Goal: Transaction & Acquisition: Book appointment/travel/reservation

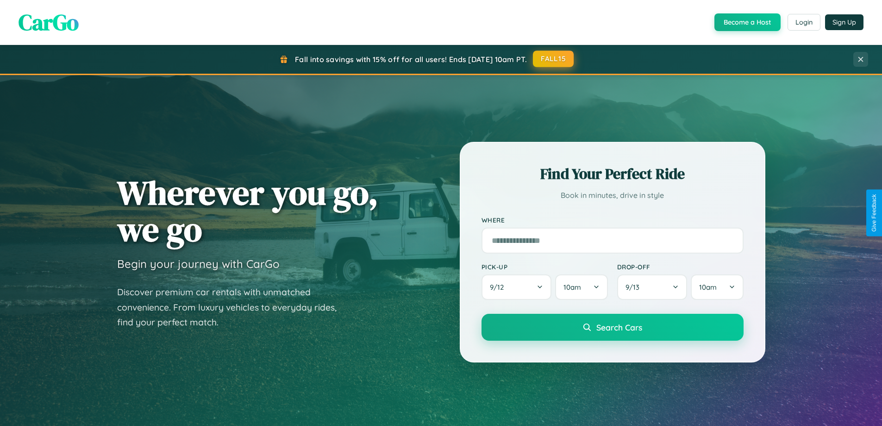
click at [554, 59] on button "FALL15" at bounding box center [553, 58] width 41 height 17
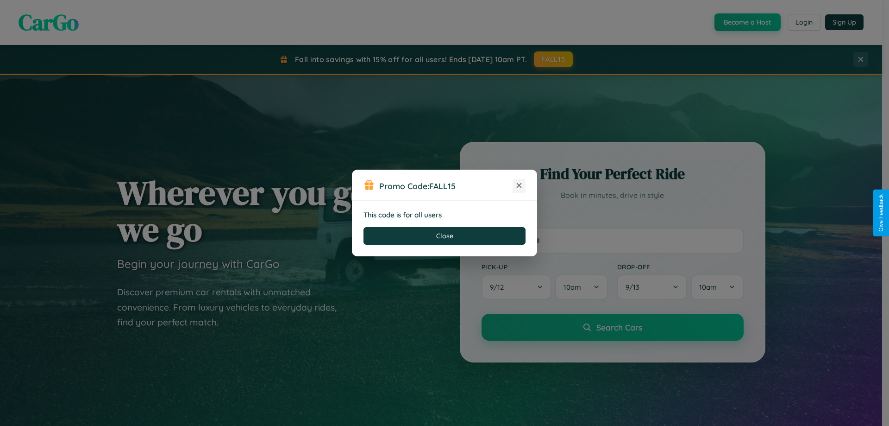
click at [519, 186] on icon at bounding box center [519, 185] width 9 height 9
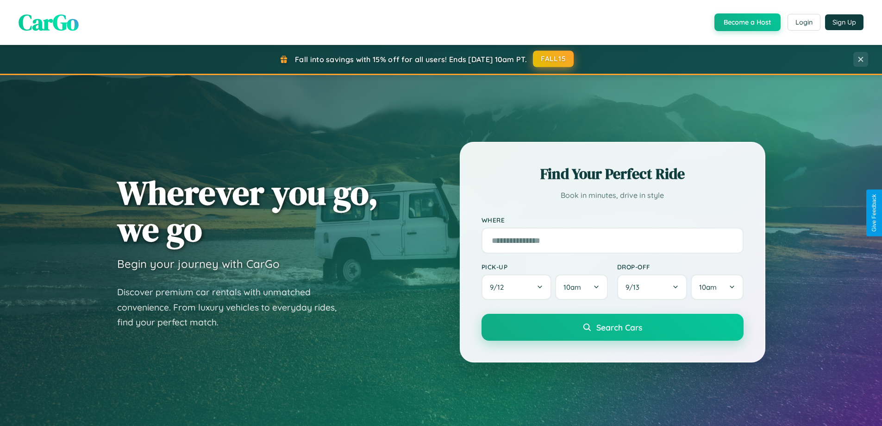
click at [554, 59] on button "FALL15" at bounding box center [553, 58] width 41 height 17
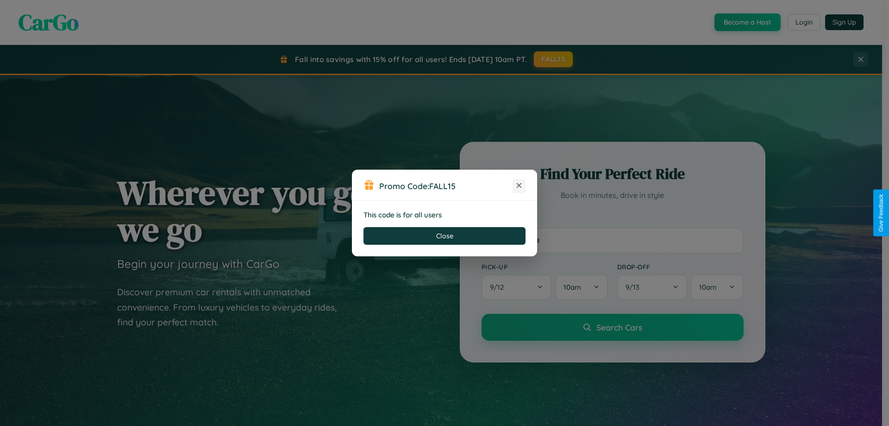
click at [519, 186] on icon at bounding box center [519, 185] width 9 height 9
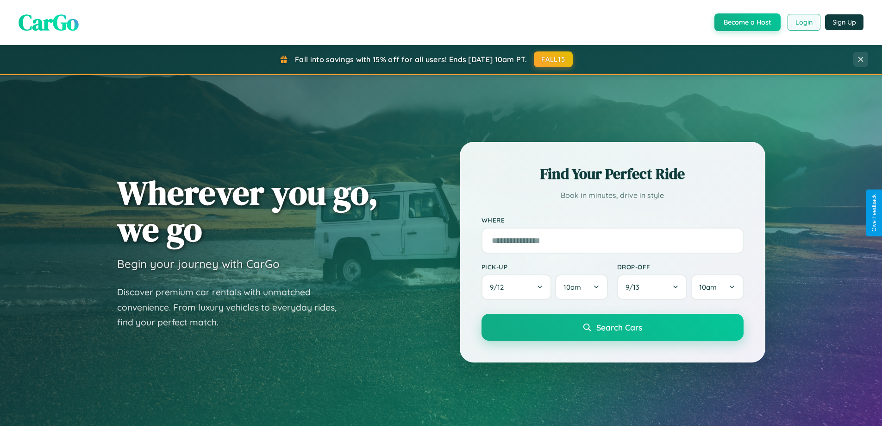
click at [804, 22] on button "Login" at bounding box center [804, 22] width 33 height 17
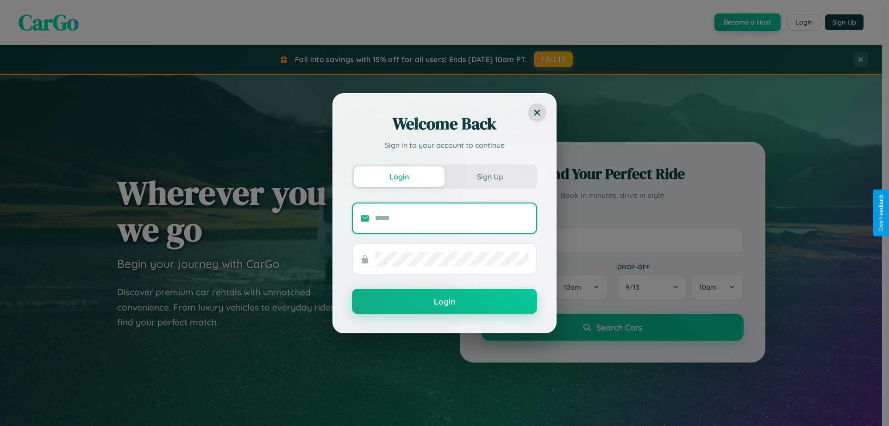
click at [452, 218] on input "text" at bounding box center [452, 218] width 154 height 15
type input "**********"
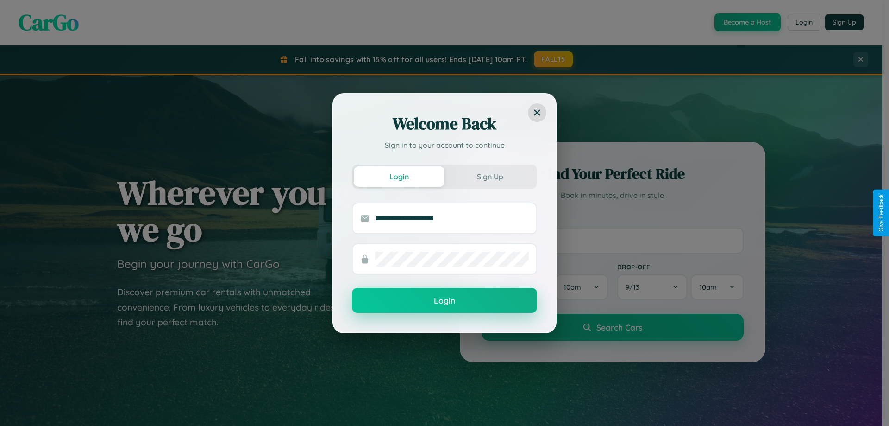
click at [445, 301] on button "Login" at bounding box center [444, 300] width 185 height 25
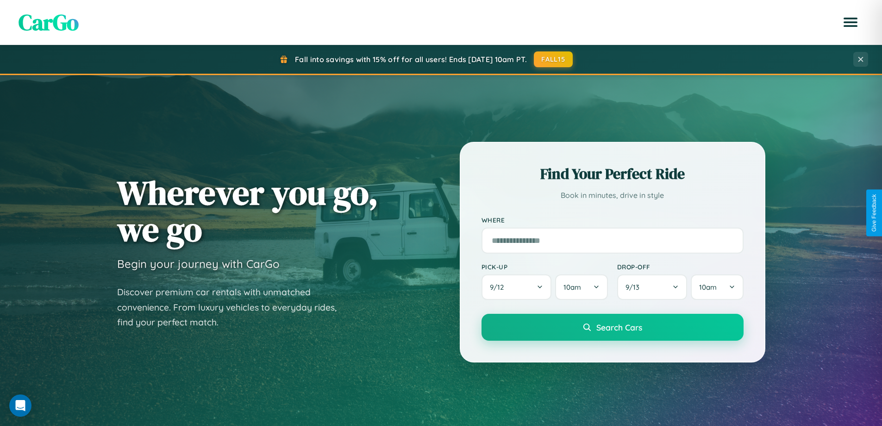
scroll to position [1488, 0]
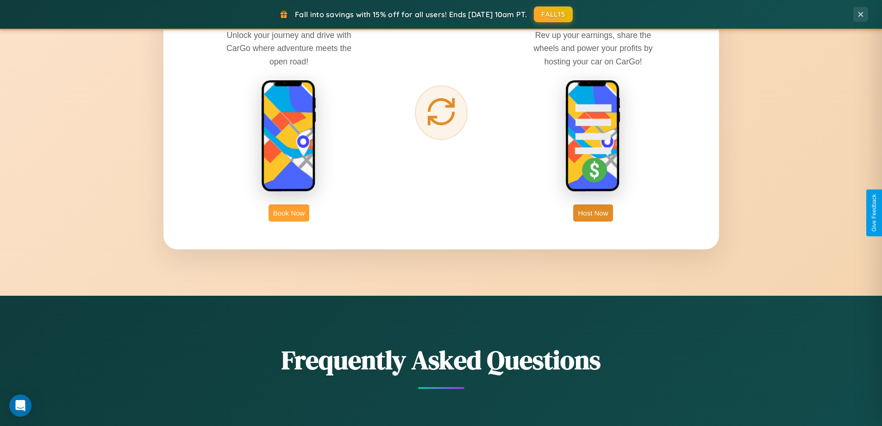
click at [289, 213] on button "Book Now" at bounding box center [289, 212] width 41 height 17
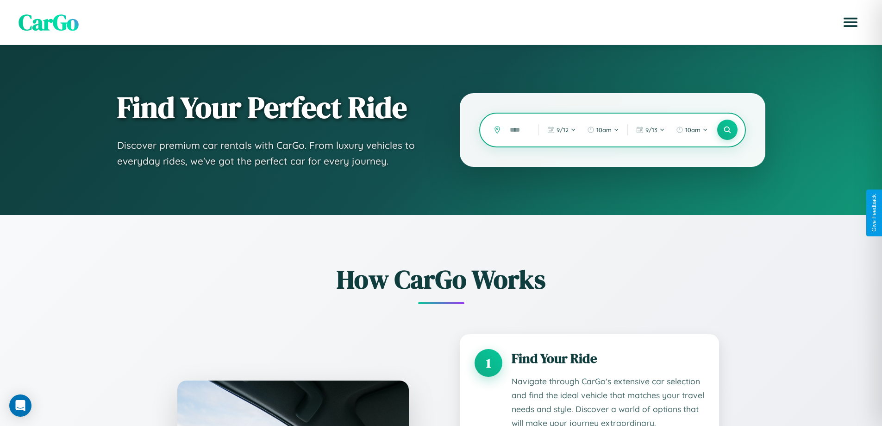
click at [517, 130] on input "text" at bounding box center [517, 130] width 24 height 16
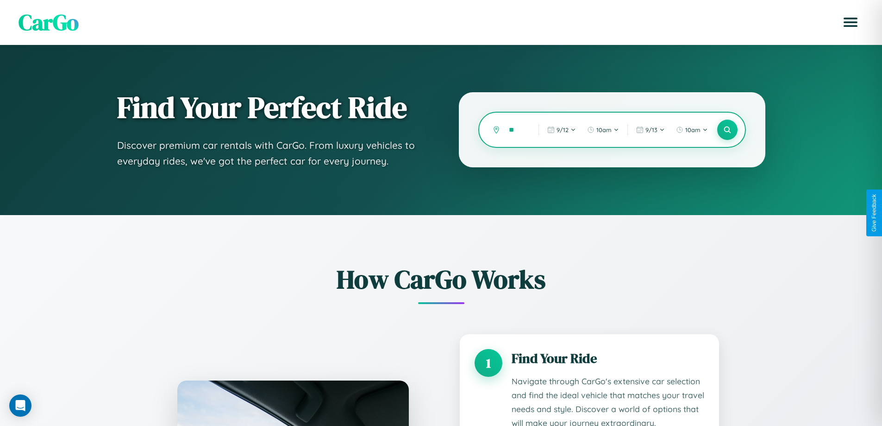
type input "*"
type input "******"
click at [727, 130] on icon at bounding box center [727, 130] width 9 height 9
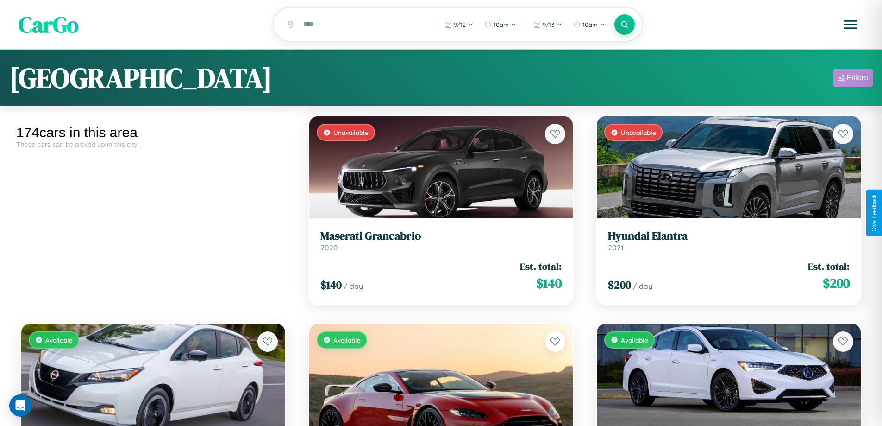
click at [853, 79] on div "Filters" at bounding box center [857, 77] width 21 height 9
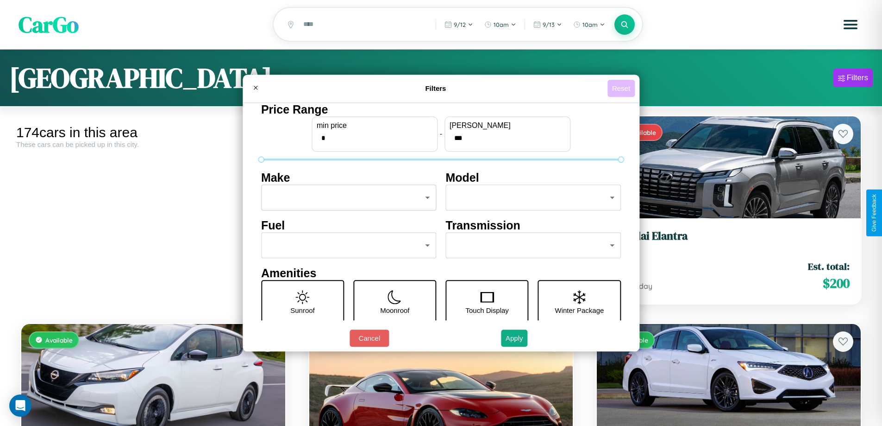
click at [623, 88] on button "Reset" at bounding box center [621, 88] width 27 height 17
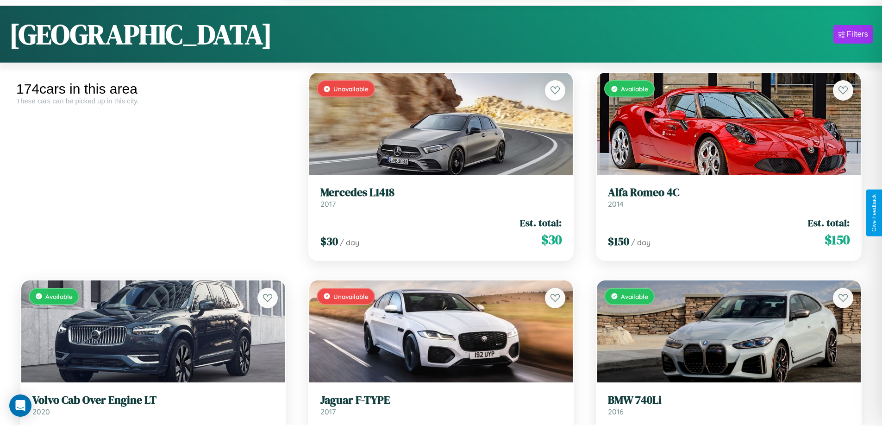
scroll to position [1409, 0]
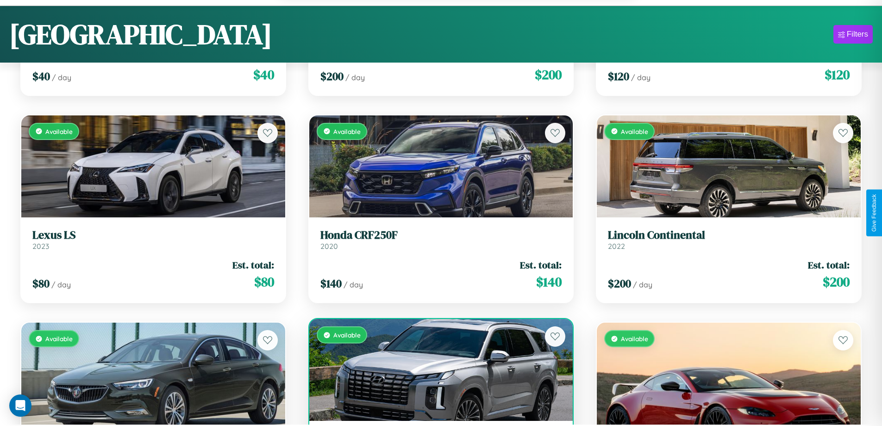
click at [437, 375] on div "Available" at bounding box center [441, 370] width 264 height 102
click at [437, 371] on div "Available" at bounding box center [441, 370] width 264 height 102
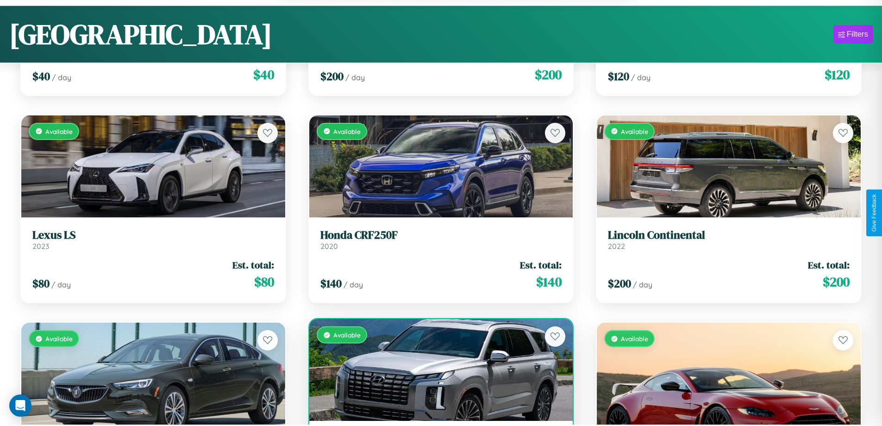
click at [437, 371] on div "Available" at bounding box center [441, 370] width 264 height 102
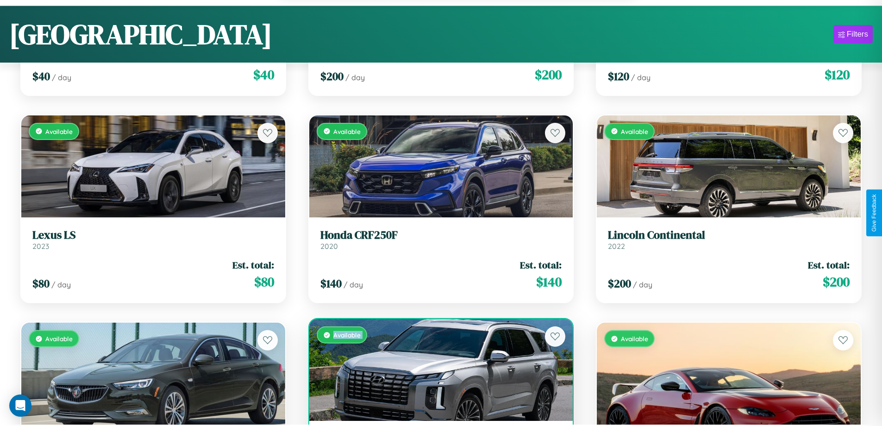
click at [437, 371] on div "Available" at bounding box center [441, 370] width 264 height 102
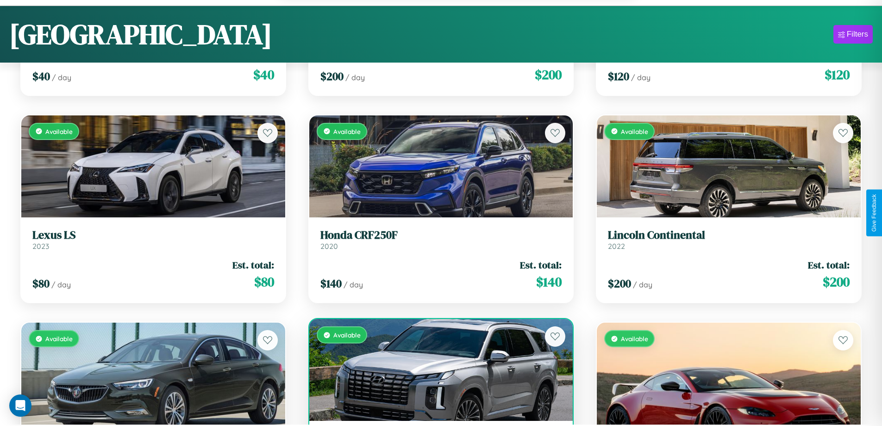
click at [437, 371] on div "Available" at bounding box center [441, 370] width 264 height 102
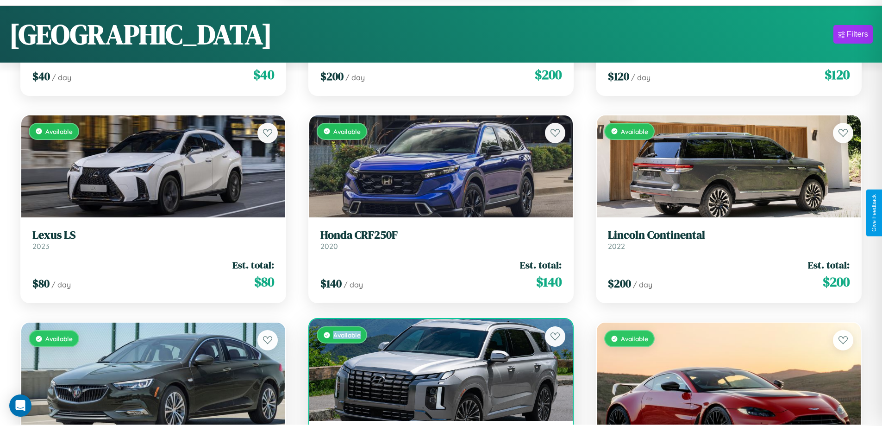
click at [437, 371] on div "Available" at bounding box center [441, 370] width 264 height 102
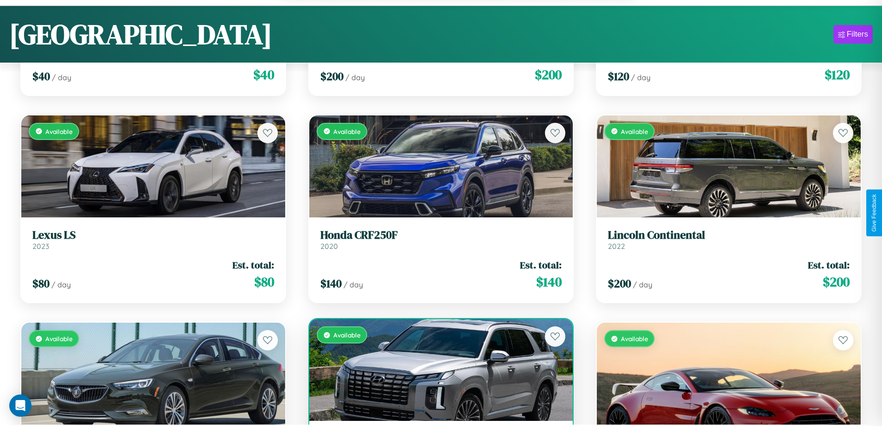
scroll to position [1440, 0]
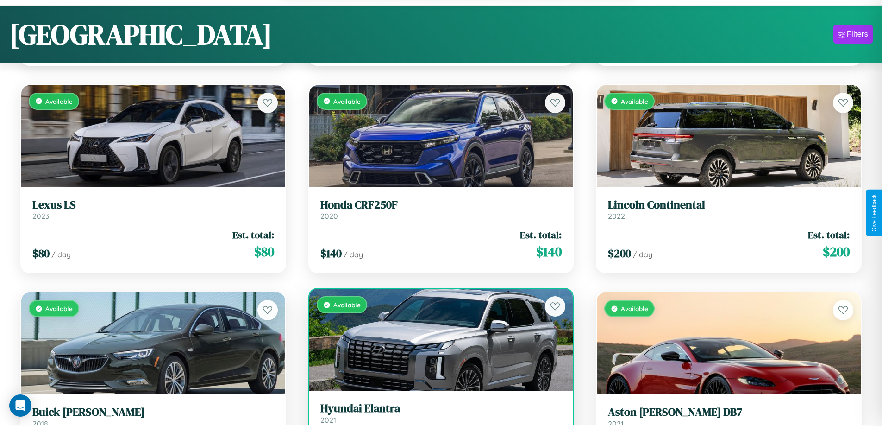
click at [437, 414] on h3 "Hyundai Elantra" at bounding box center [442, 408] width 242 height 13
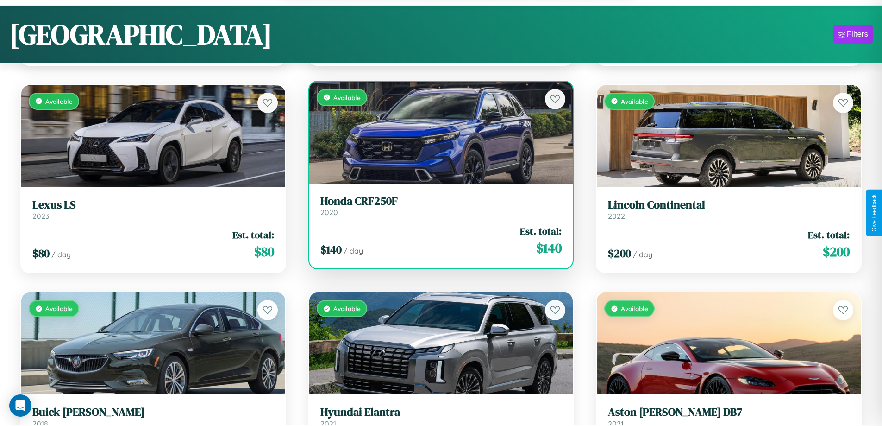
scroll to position [56, 0]
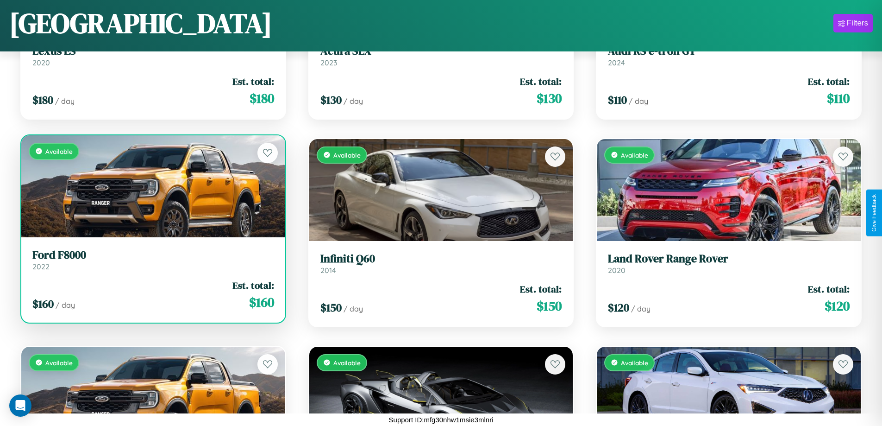
click at [152, 259] on h3 "Ford F8000" at bounding box center [153, 254] width 242 height 13
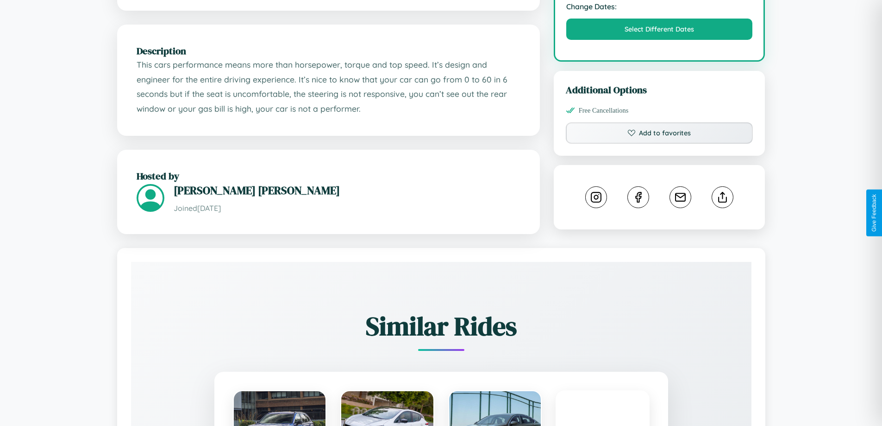
scroll to position [390, 0]
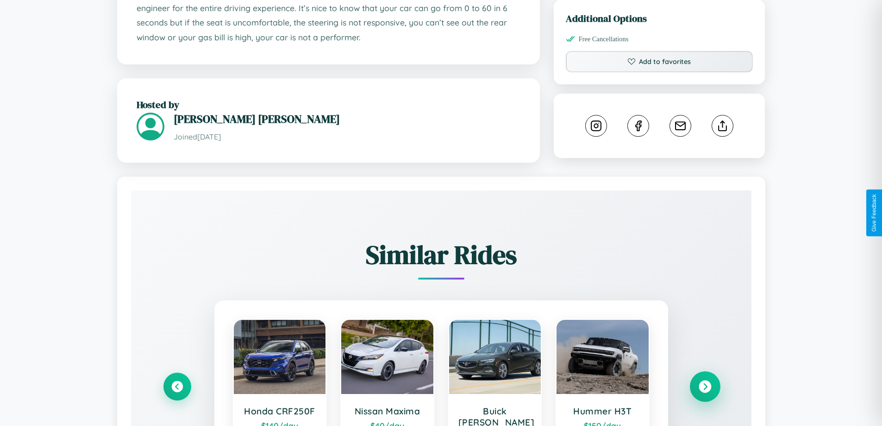
click at [705, 387] on icon at bounding box center [705, 386] width 13 height 13
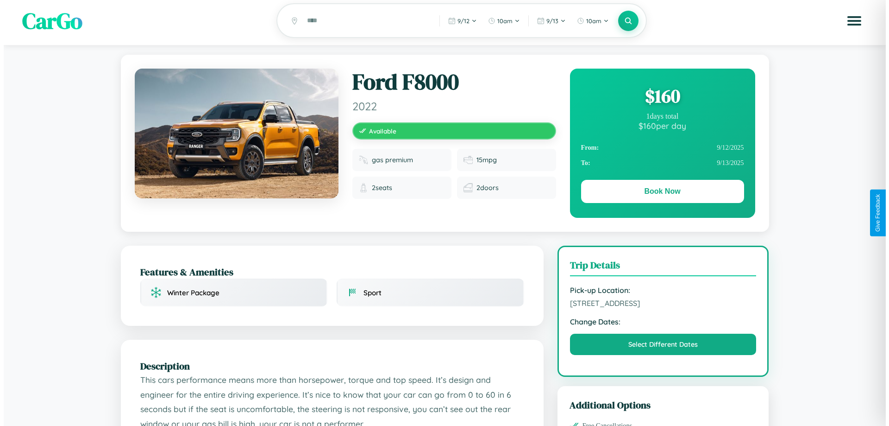
scroll to position [0, 0]
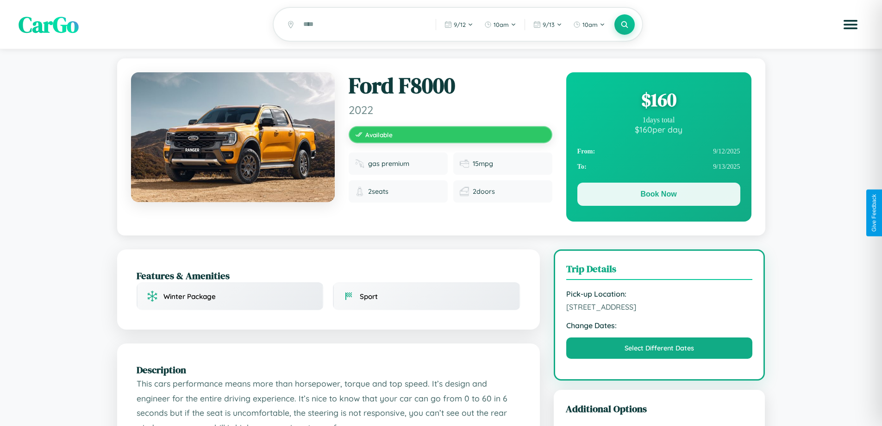
click at [659, 195] on button "Book Now" at bounding box center [659, 193] width 163 height 23
